Goal: Task Accomplishment & Management: Manage account settings

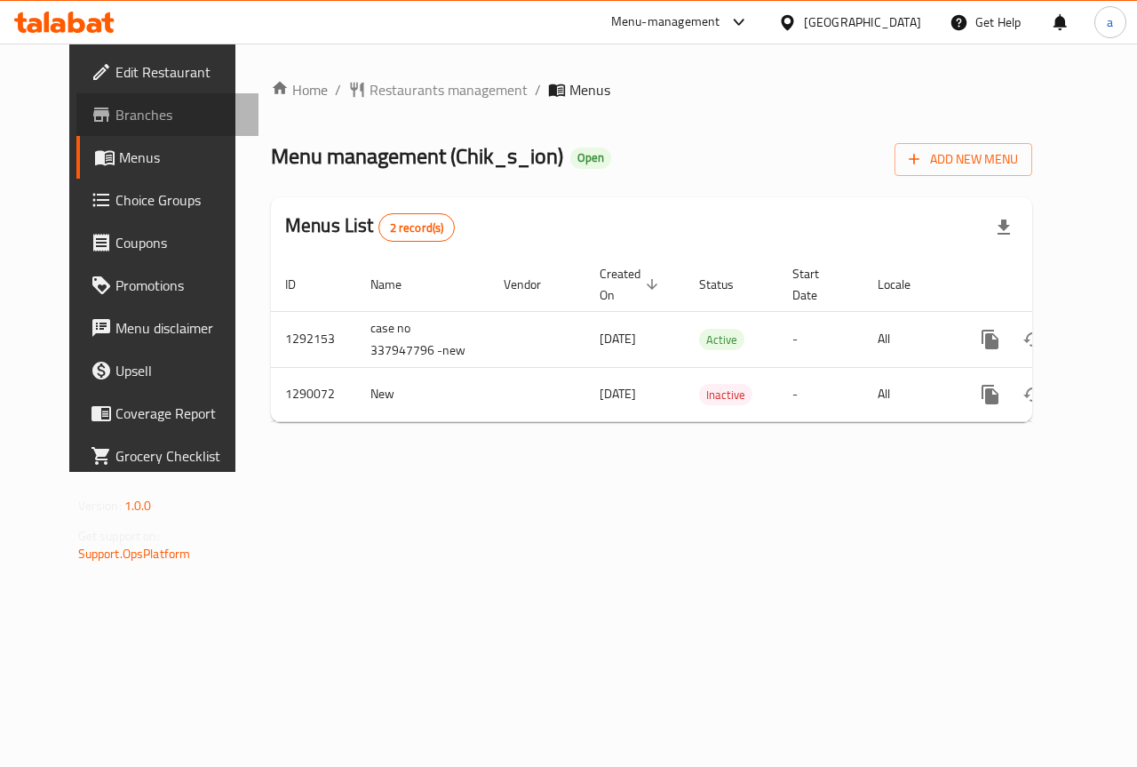
click at [116, 120] on span "Branches" at bounding box center [181, 114] width 130 height 21
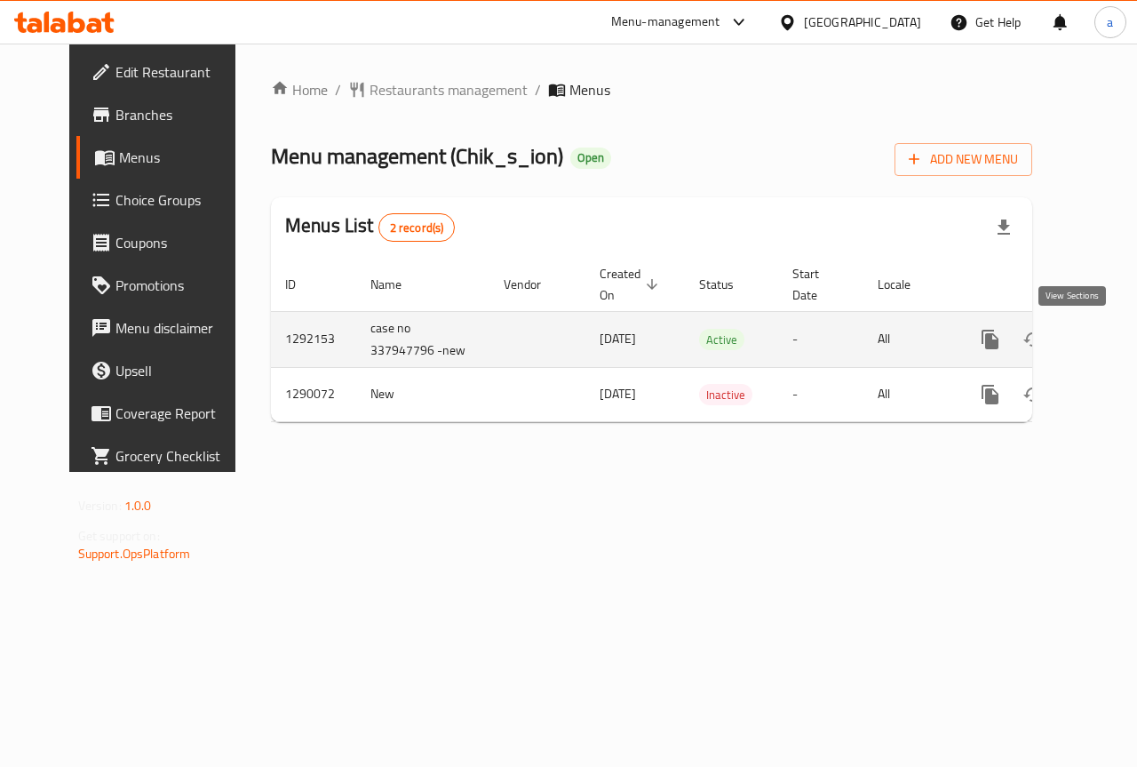
click at [1097, 348] on link "enhanced table" at bounding box center [1118, 339] width 43 height 43
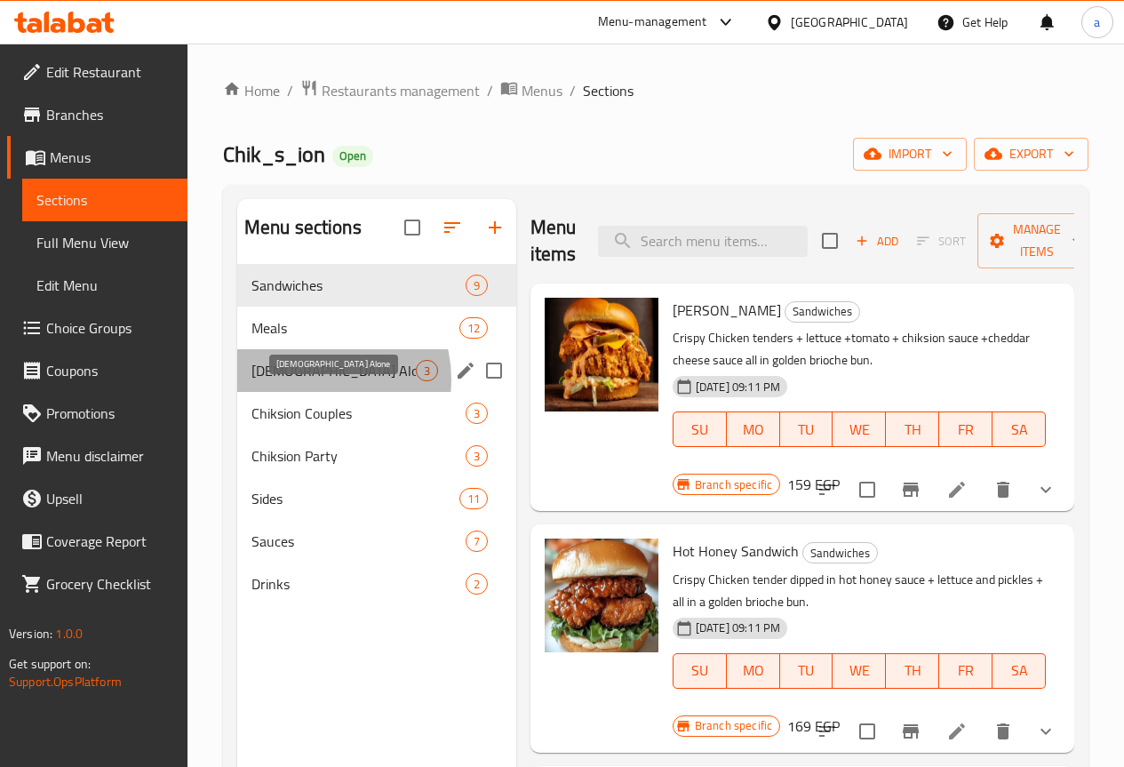
click at [313, 381] on span "Chick Alone" at bounding box center [333, 370] width 164 height 21
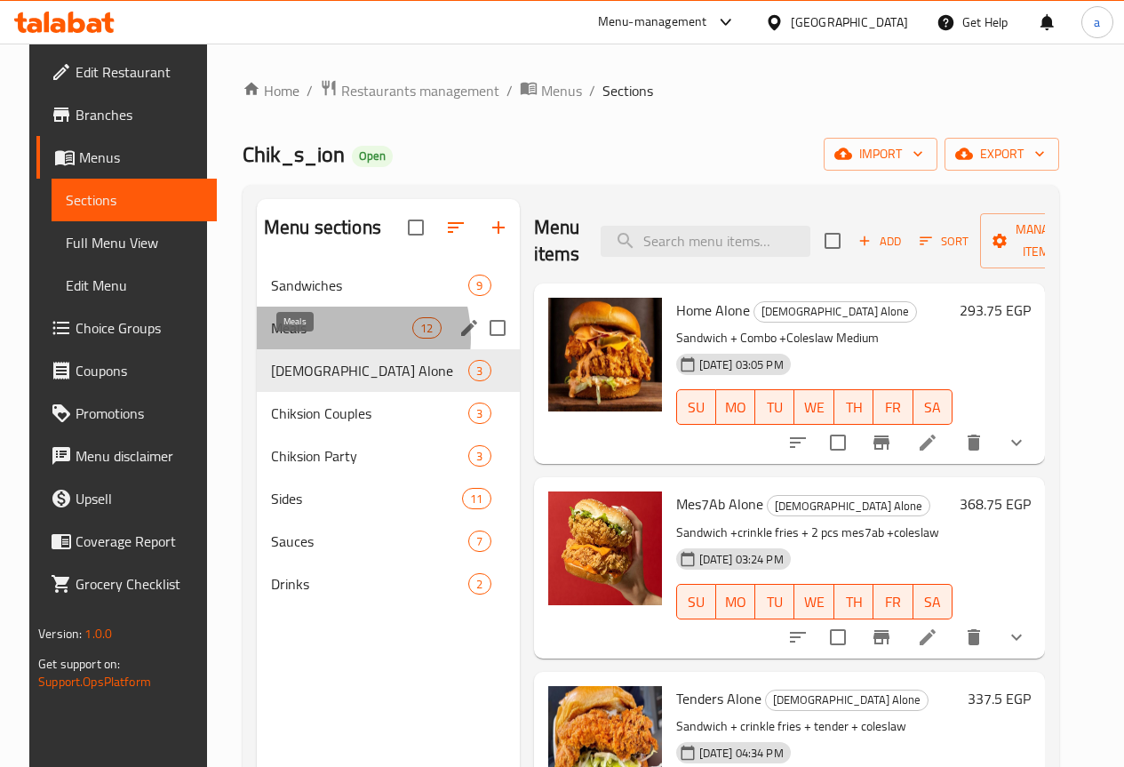
click at [318, 339] on span "Meals" at bounding box center [341, 327] width 141 height 21
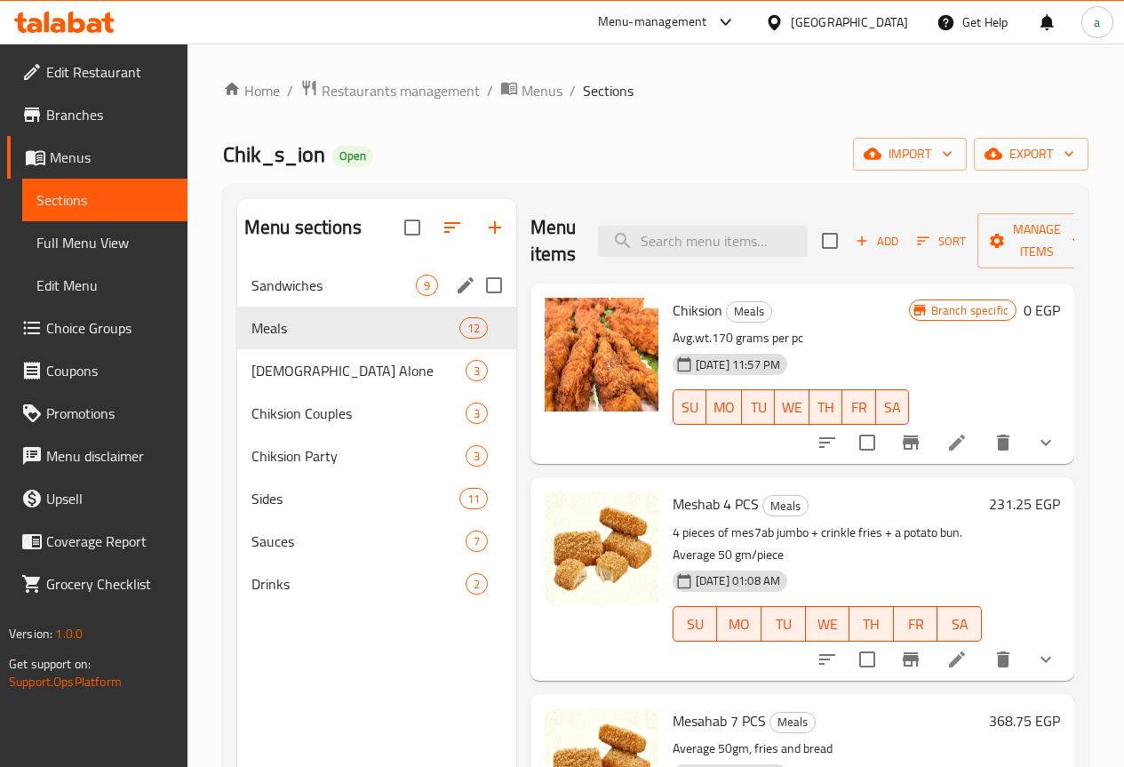
click at [323, 307] on div "Sandwiches 9" at bounding box center [376, 285] width 279 height 43
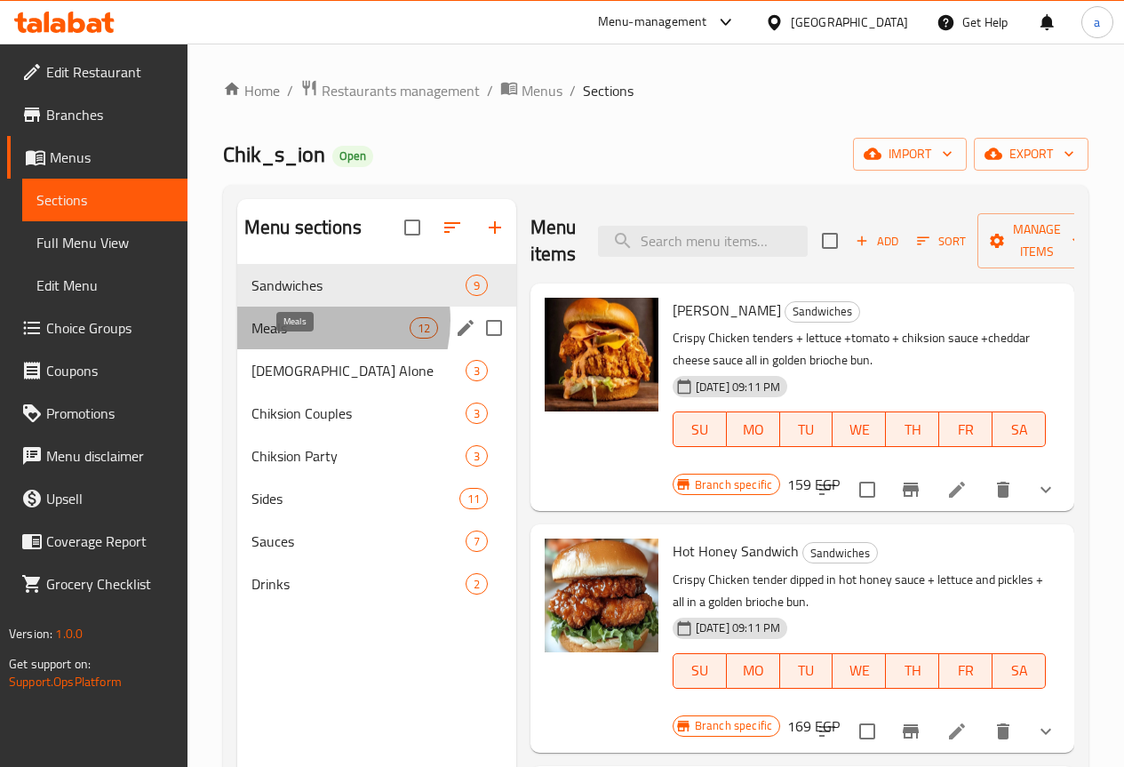
click at [309, 339] on span "Meals" at bounding box center [330, 327] width 158 height 21
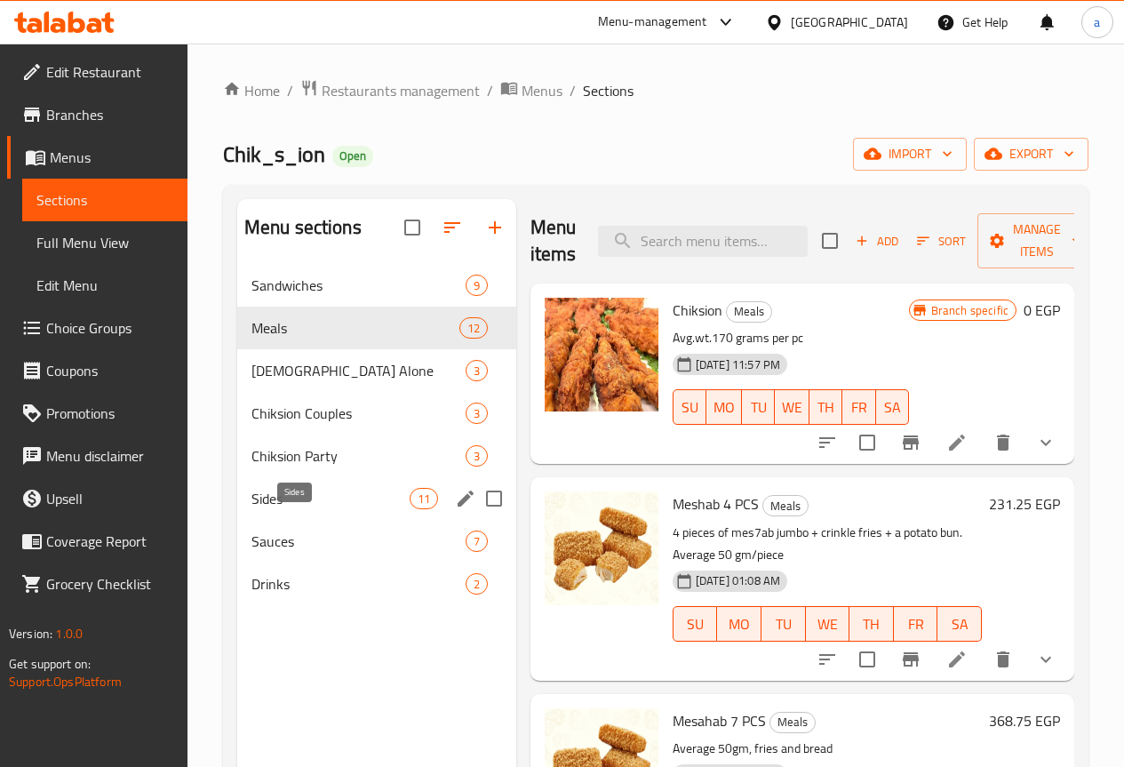
click at [293, 509] on span "Sides" at bounding box center [330, 498] width 158 height 21
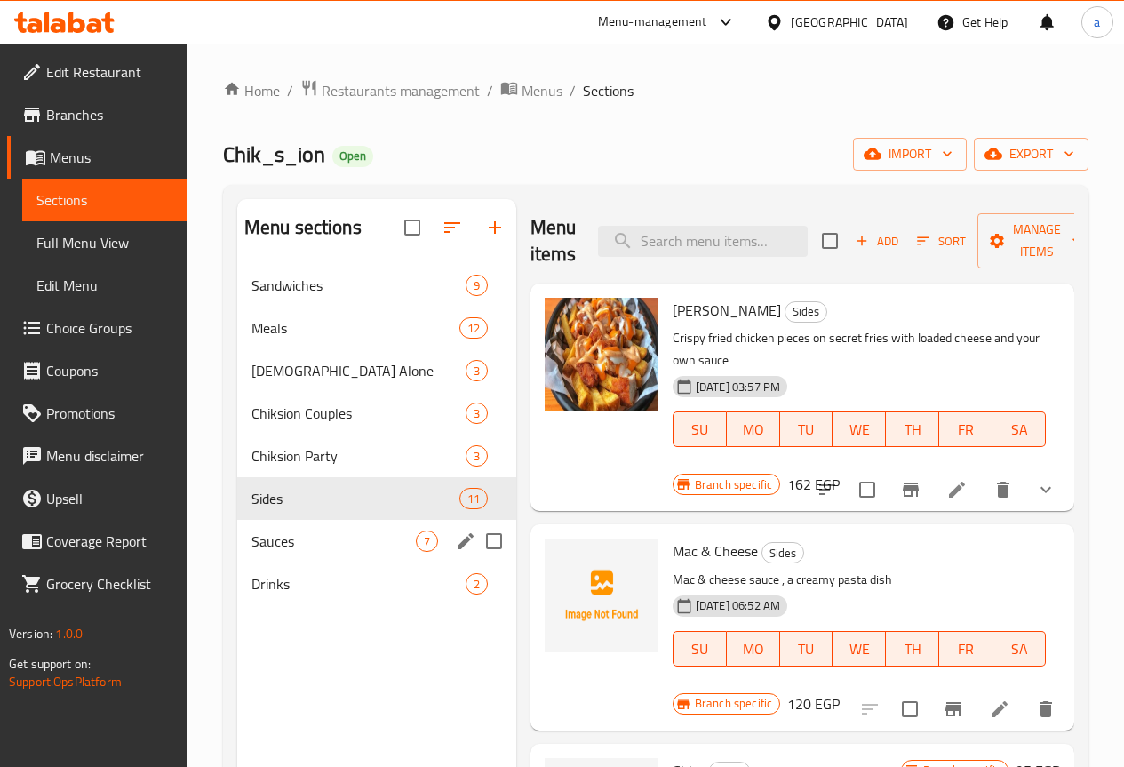
click at [291, 555] on div "Sauces 7" at bounding box center [376, 541] width 279 height 43
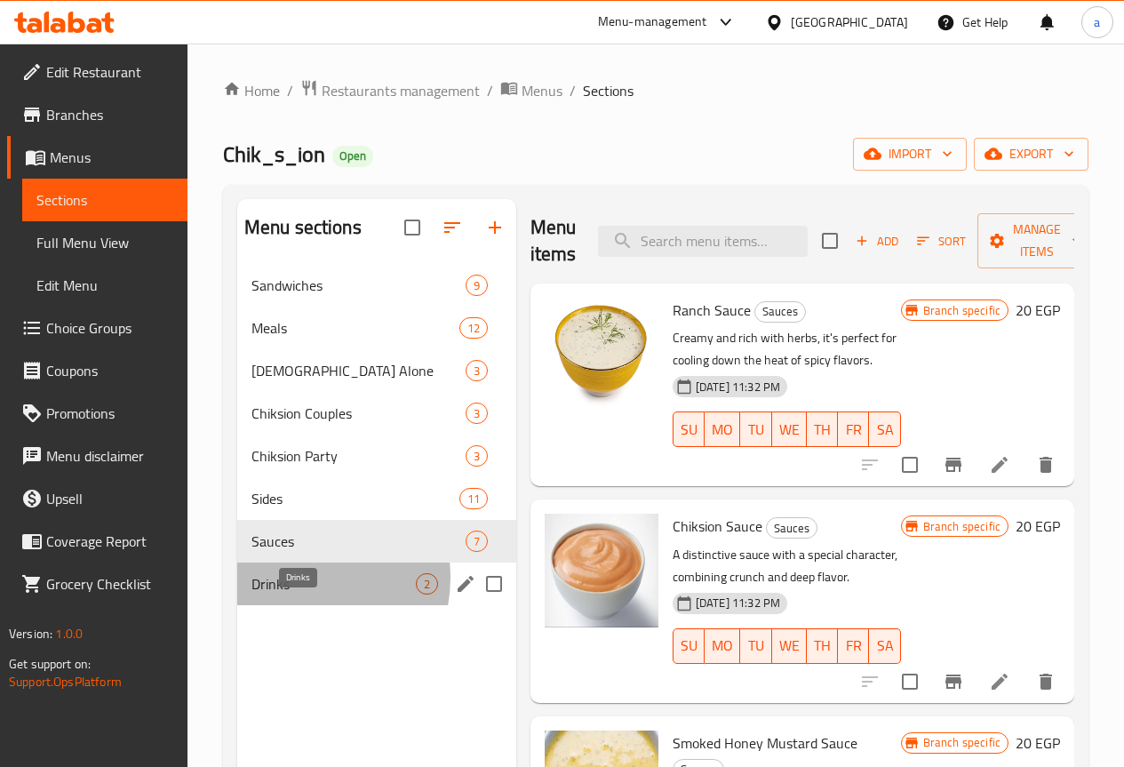
click at [297, 594] on span "Drinks" at bounding box center [333, 583] width 164 height 21
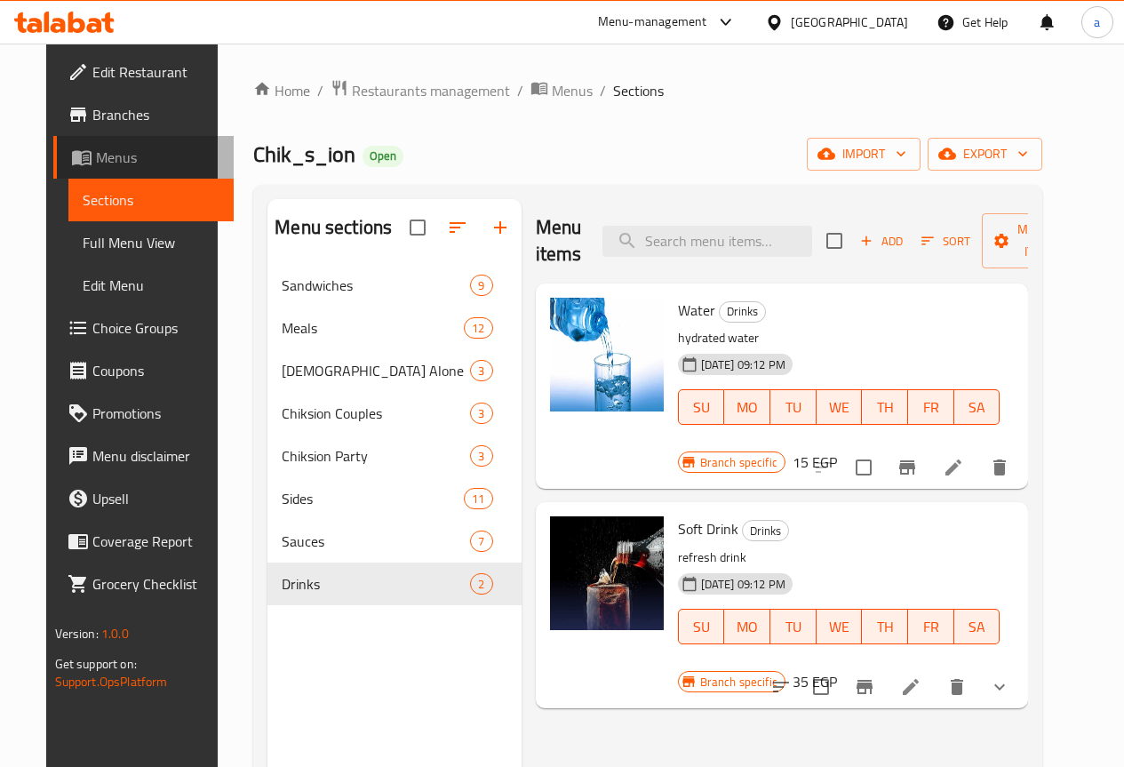
click at [101, 163] on span "Menus" at bounding box center [158, 157] width 124 height 21
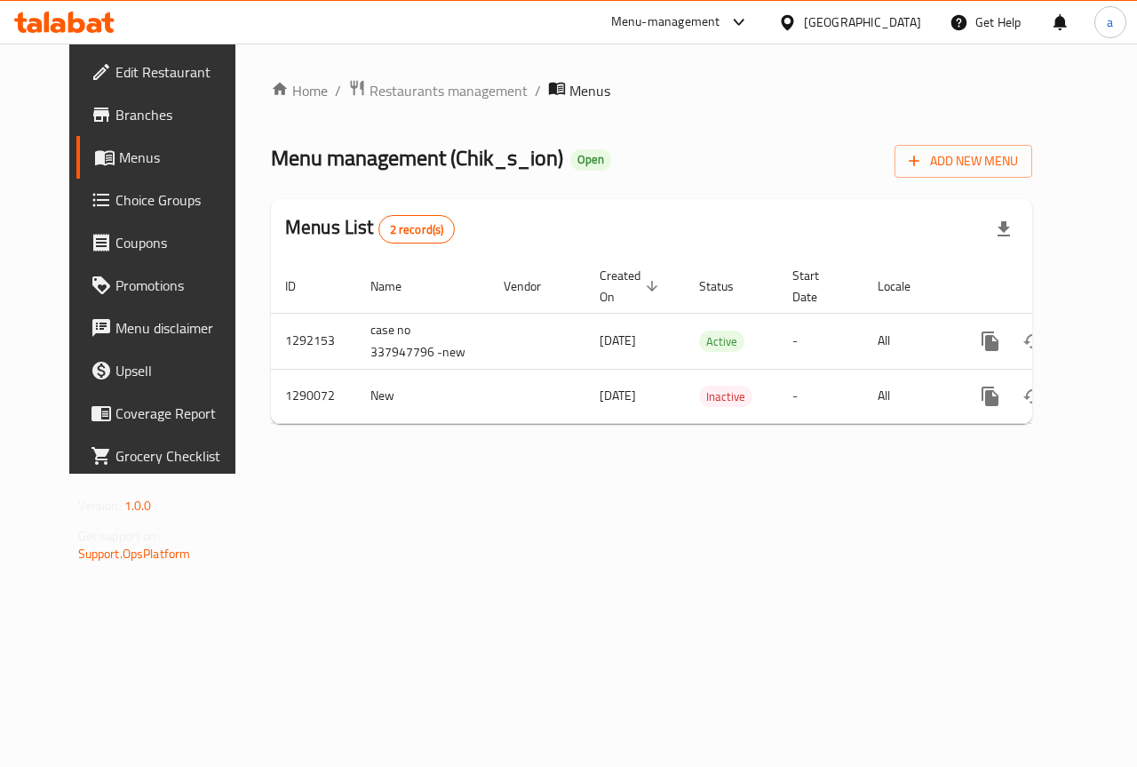
click at [123, 124] on span "Branches" at bounding box center [181, 114] width 130 height 21
